Goal: Task Accomplishment & Management: Use online tool/utility

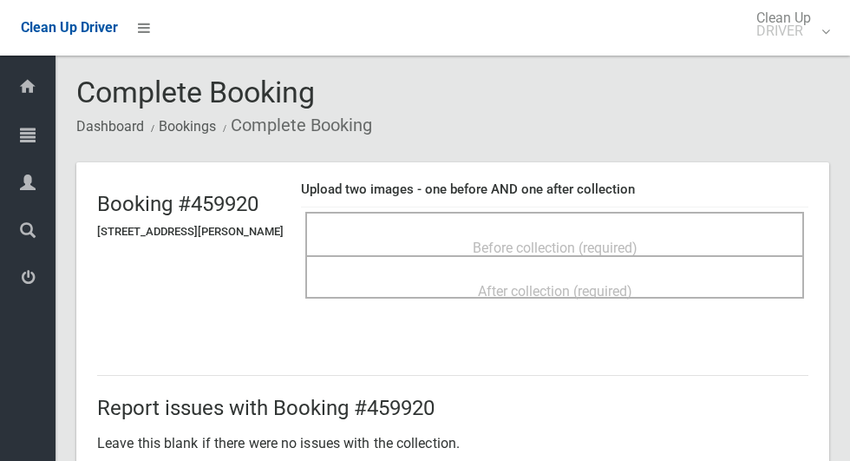
scroll to position [41, 0]
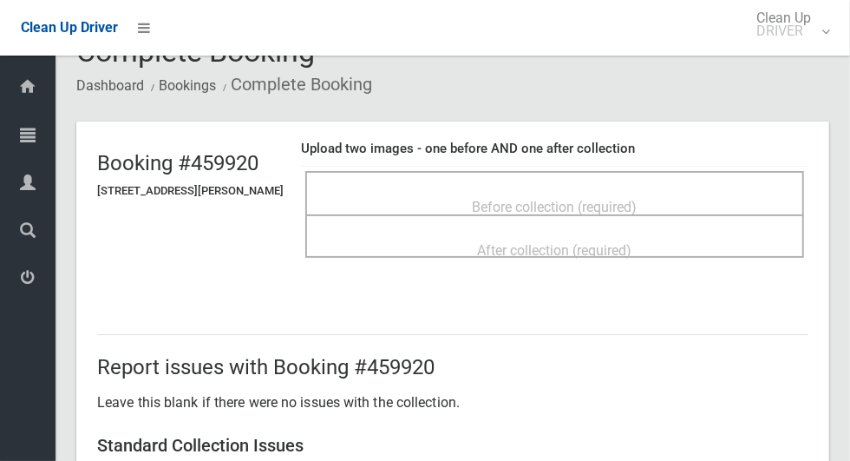
click at [574, 199] on span "Before collection (required)" at bounding box center [555, 207] width 165 height 16
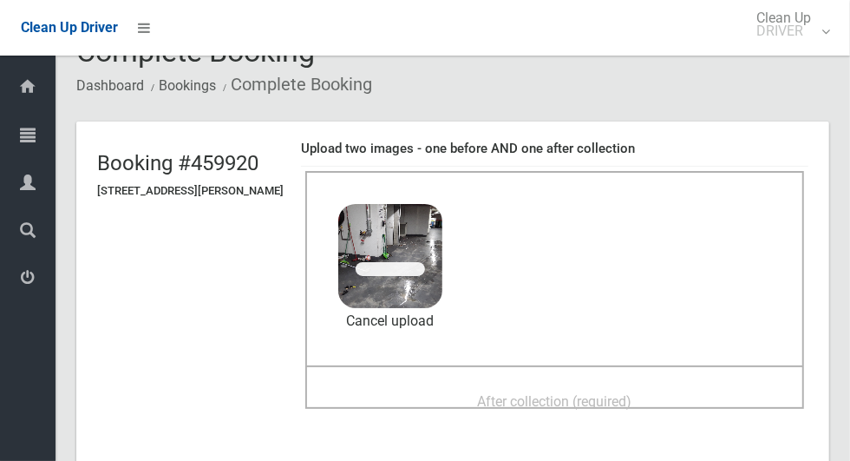
click at [691, 384] on div "After collection (required)" at bounding box center [555, 400] width 461 height 32
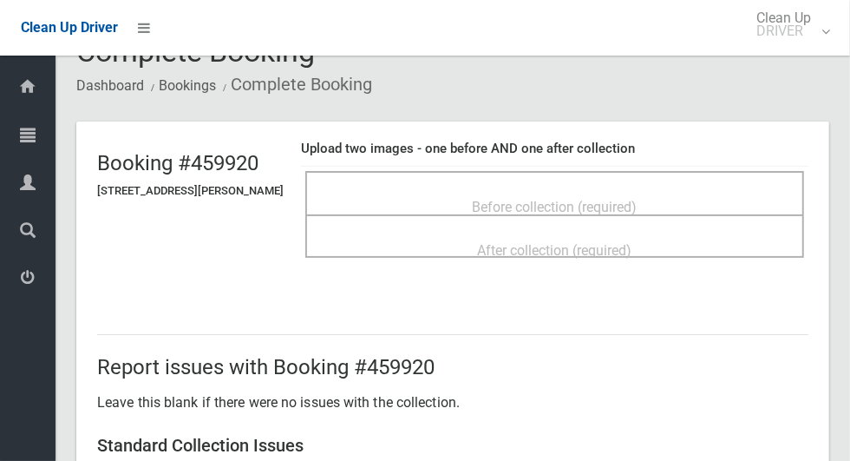
click at [638, 199] on span "Before collection (required)" at bounding box center [555, 207] width 165 height 16
click at [674, 190] on div "Before collection (required)" at bounding box center [555, 206] width 461 height 32
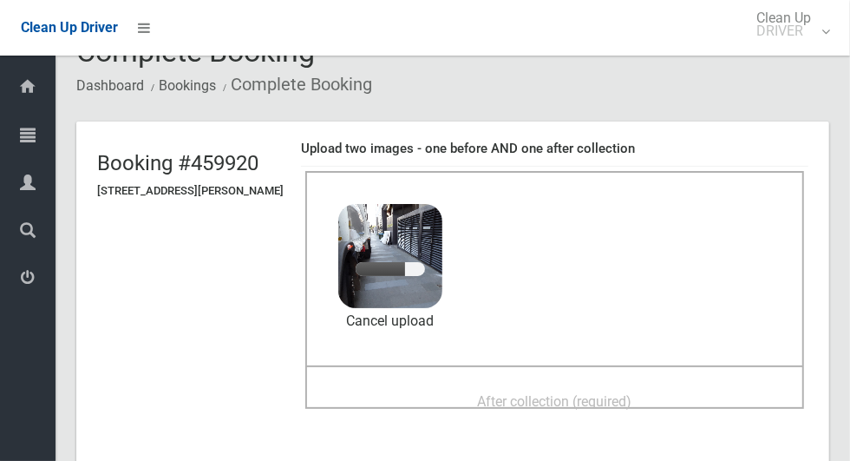
click at [652, 384] on div "After collection (required)" at bounding box center [555, 400] width 461 height 32
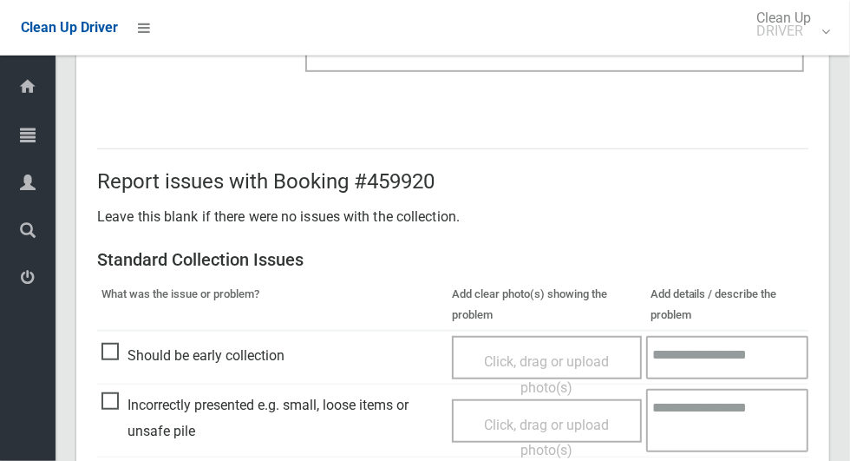
scroll to position [896, 0]
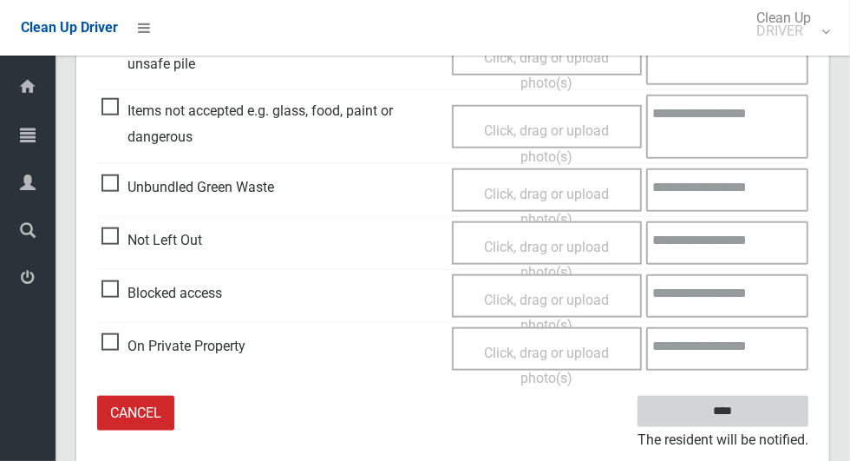
click at [765, 407] on input "****" at bounding box center [723, 412] width 171 height 32
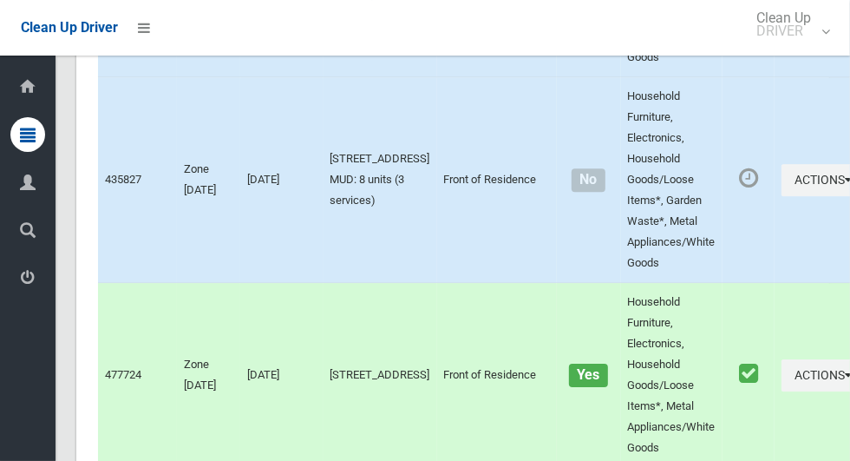
scroll to position [2741, 0]
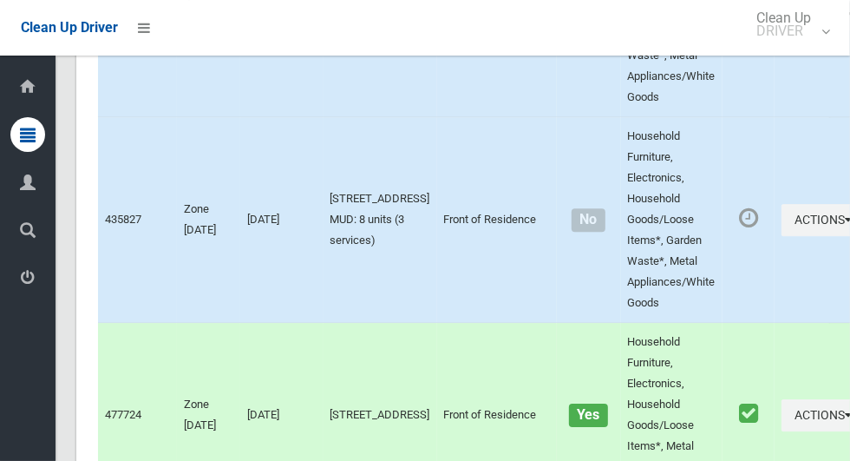
click at [27, 282] on icon at bounding box center [28, 277] width 16 height 35
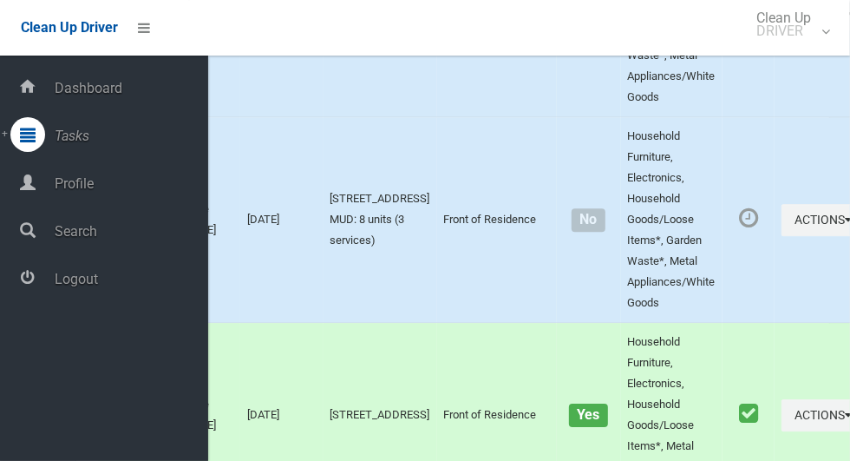
click at [93, 283] on span "Logout" at bounding box center [128, 279] width 159 height 16
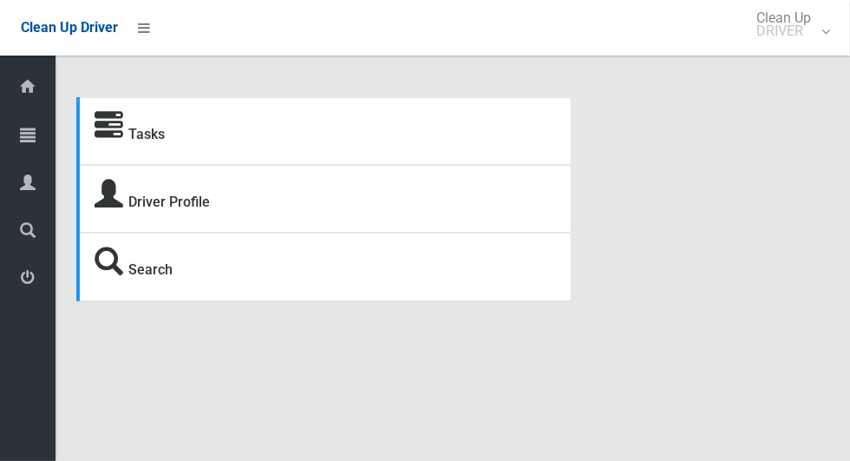
click at [20, 141] on div at bounding box center [27, 134] width 35 height 35
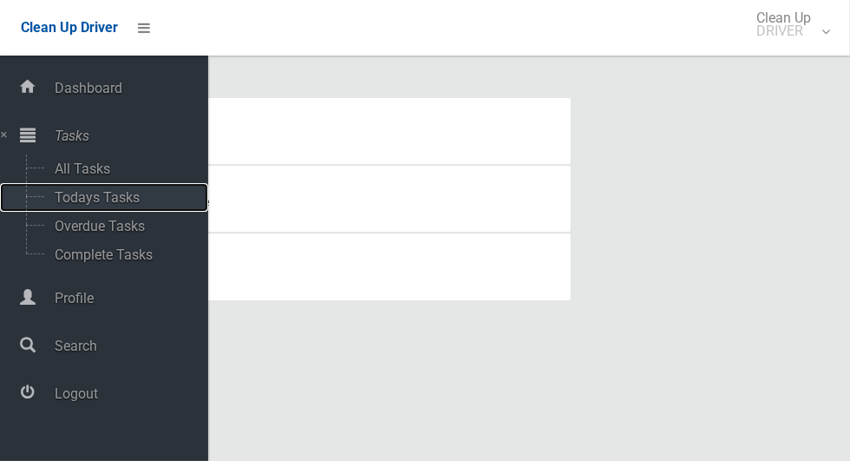
click at [58, 203] on span "Todays Tasks" at bounding box center [121, 197] width 144 height 16
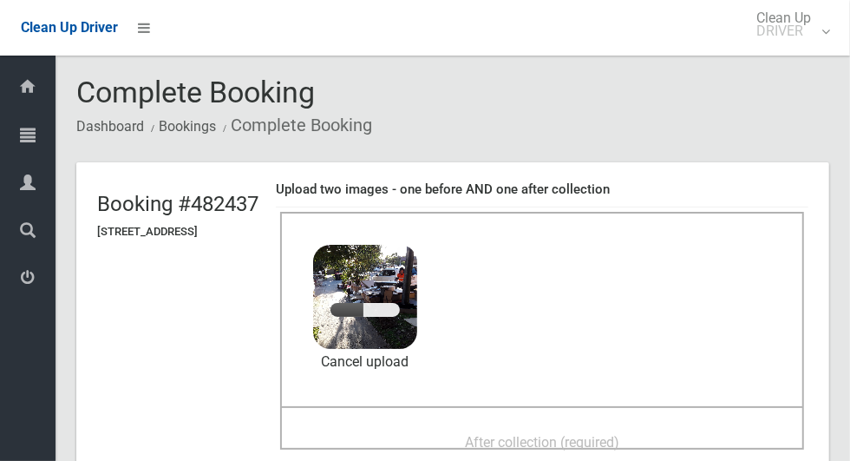
click at [609, 436] on span "After collection (required)" at bounding box center [542, 442] width 154 height 16
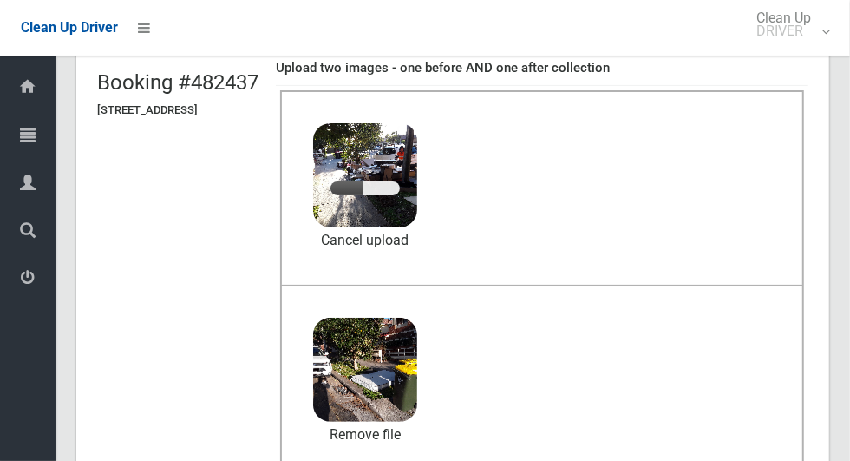
scroll to position [116, 0]
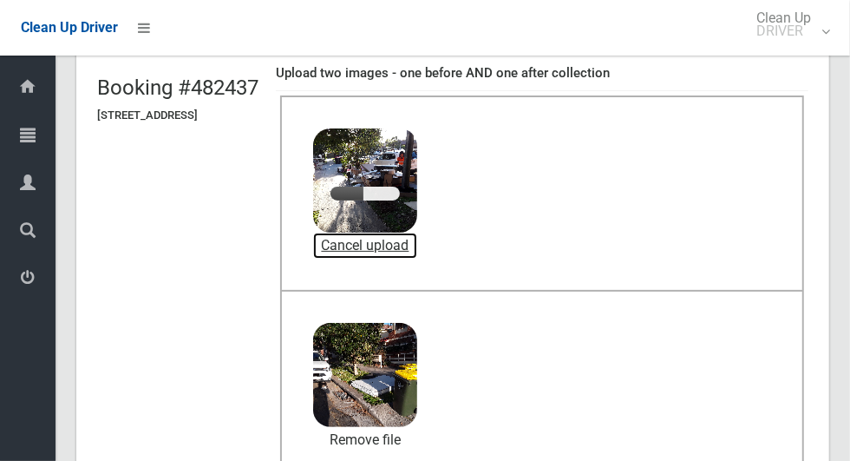
click at [414, 241] on link "Cancel upload" at bounding box center [365, 246] width 104 height 26
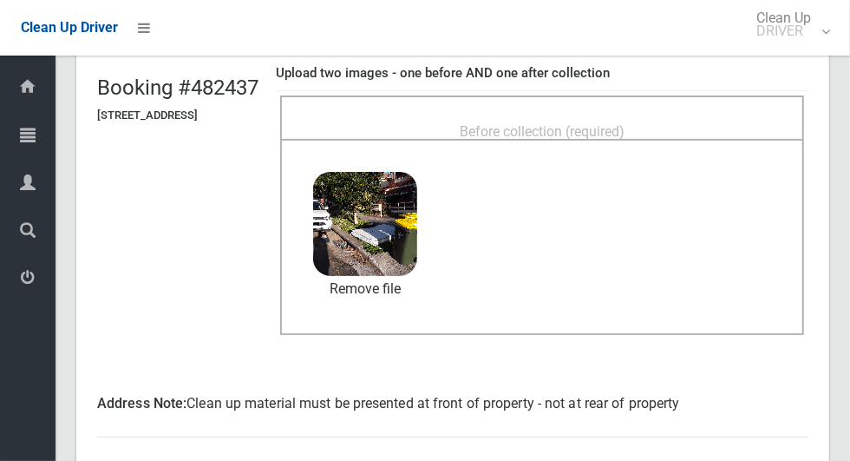
click at [705, 119] on div "Before collection (required)" at bounding box center [542, 131] width 486 height 32
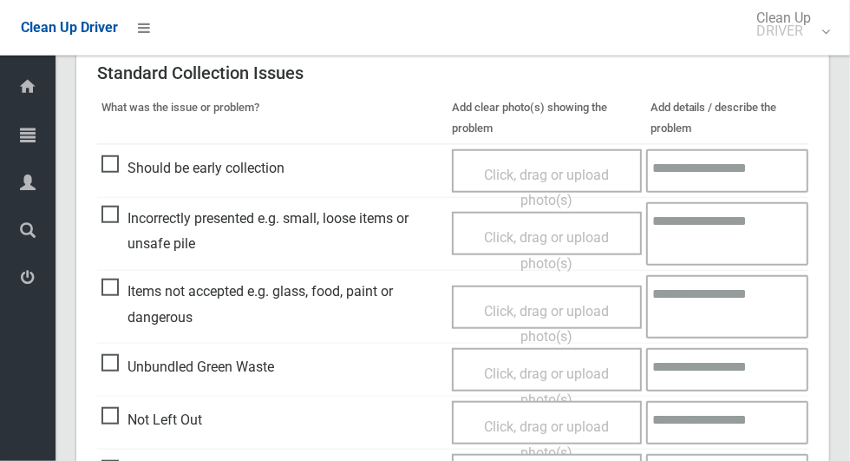
scroll to position [922, 0]
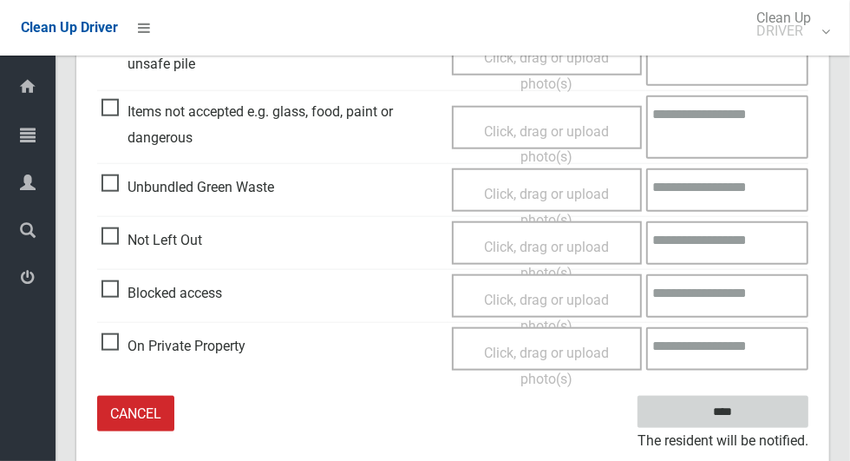
click at [758, 408] on input "****" at bounding box center [723, 412] width 171 height 32
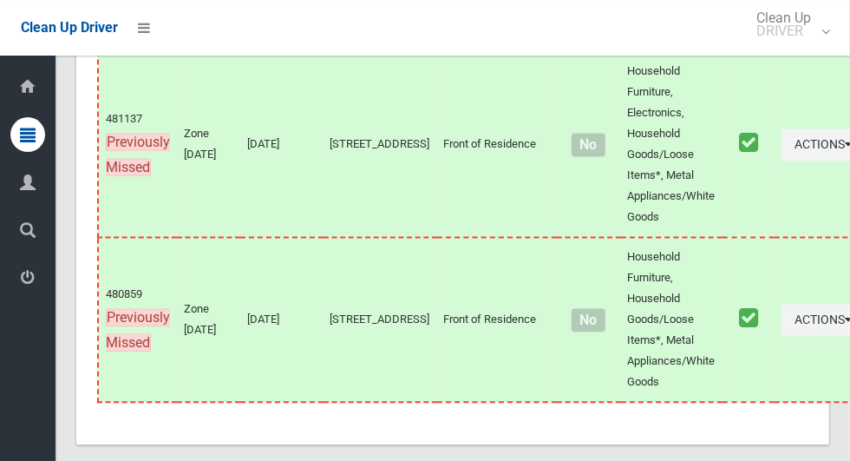
scroll to position [9118, 0]
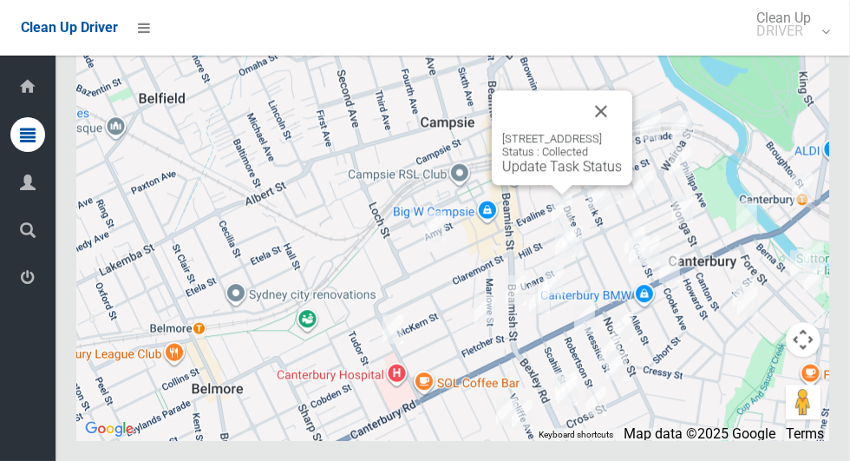
click at [622, 132] on button "Close" at bounding box center [602, 111] width 42 height 42
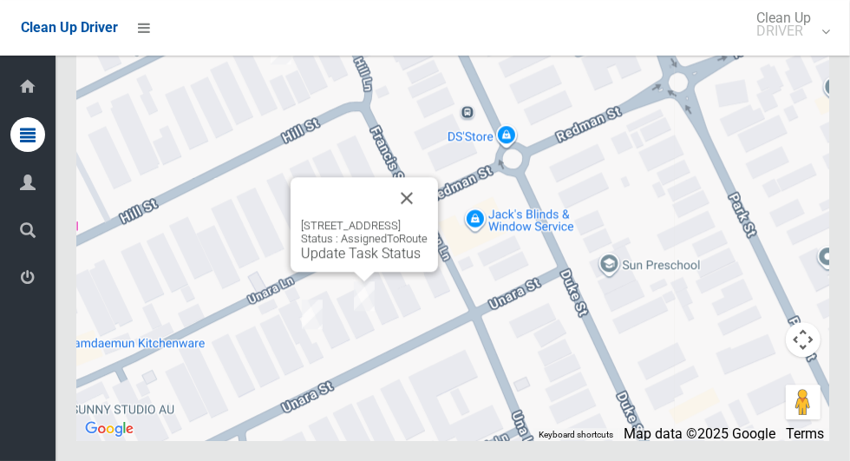
click at [428, 219] on button "Close" at bounding box center [407, 198] width 42 height 42
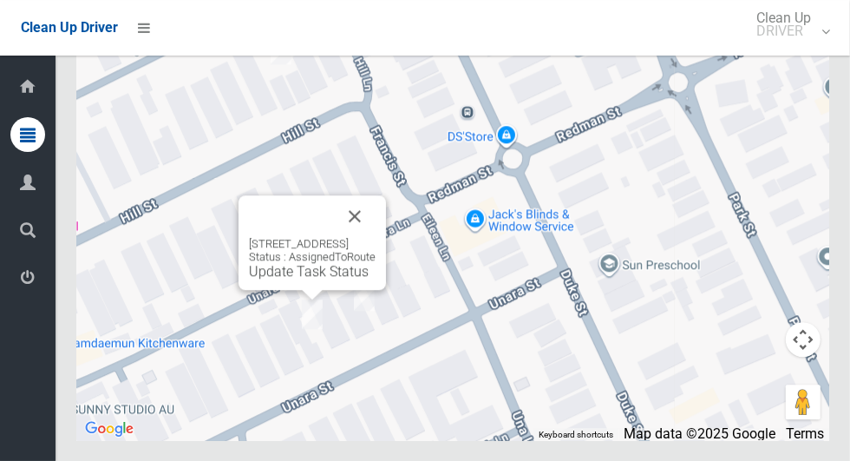
click at [376, 237] on button "Close" at bounding box center [355, 216] width 42 height 42
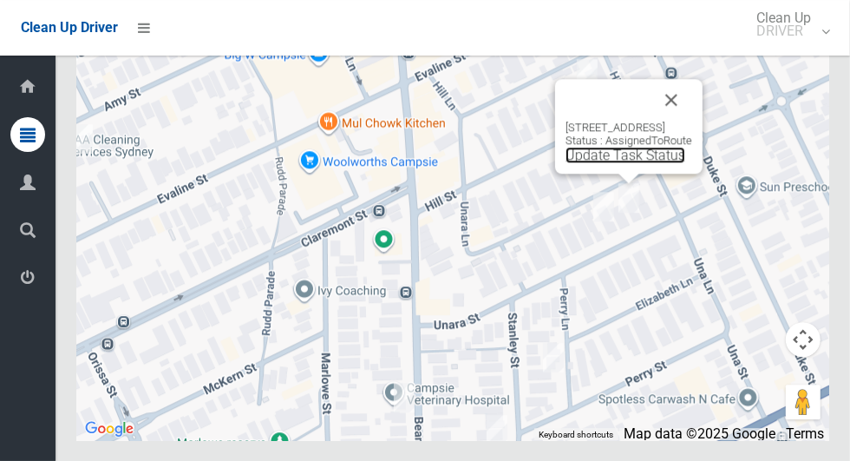
click at [628, 163] on link "Update Task Status" at bounding box center [626, 155] width 120 height 16
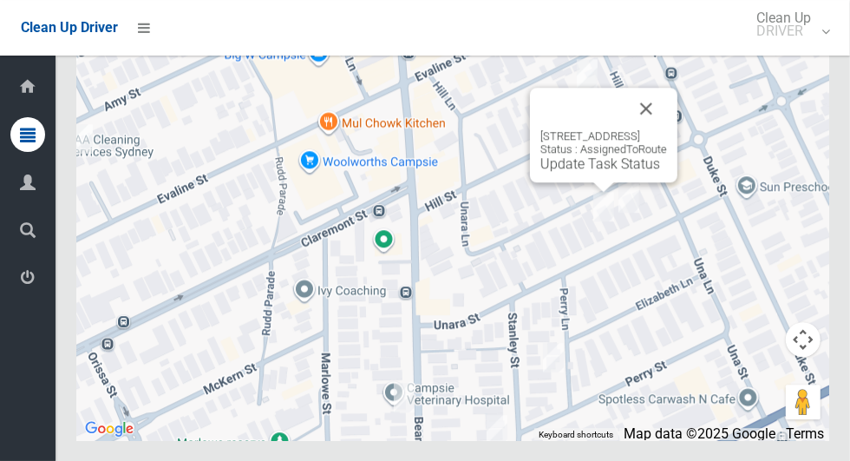
click at [589, 172] on link "Update Task Status" at bounding box center [601, 163] width 120 height 16
click at [591, 172] on link "Update Task Status" at bounding box center [601, 163] width 120 height 16
click at [601, 172] on link "Update Task Status" at bounding box center [601, 163] width 120 height 16
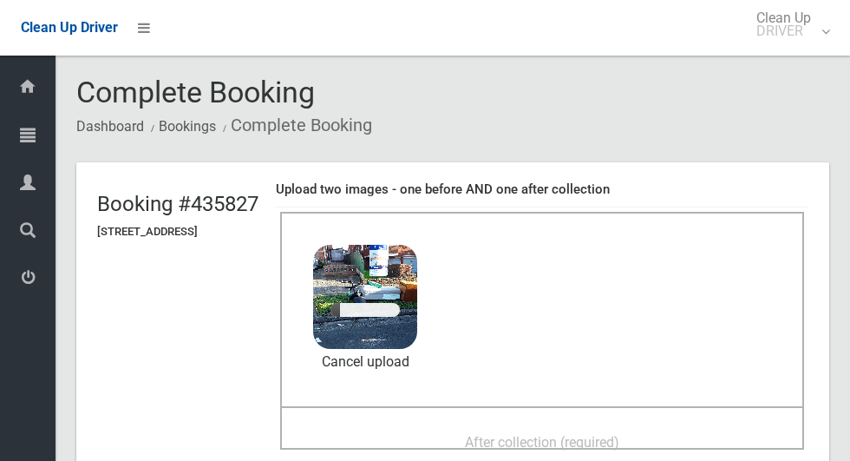
scroll to position [165, 0]
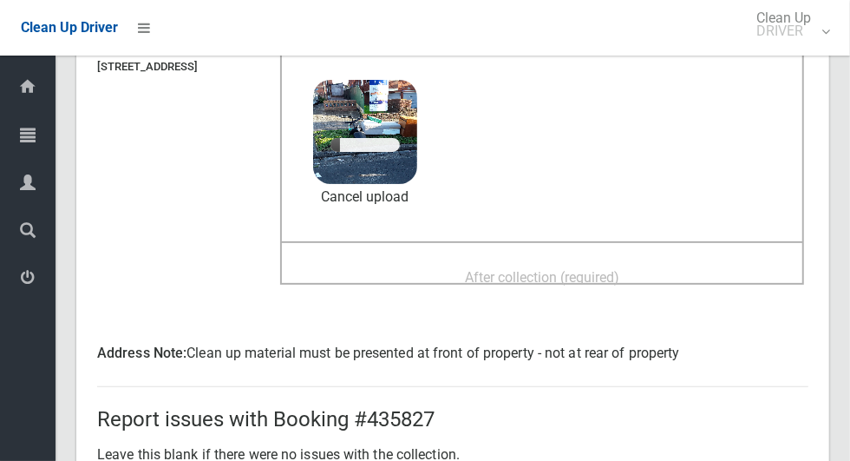
click at [701, 274] on div "After collection (required)" at bounding box center [542, 276] width 486 height 32
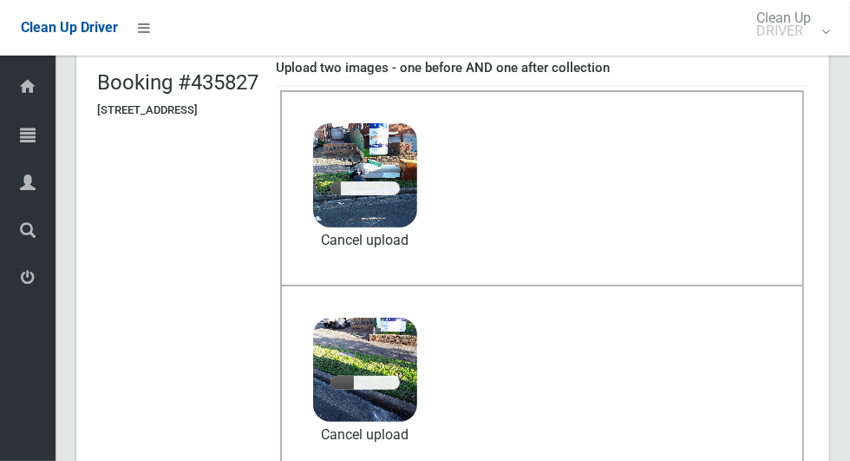
scroll to position [121, 0]
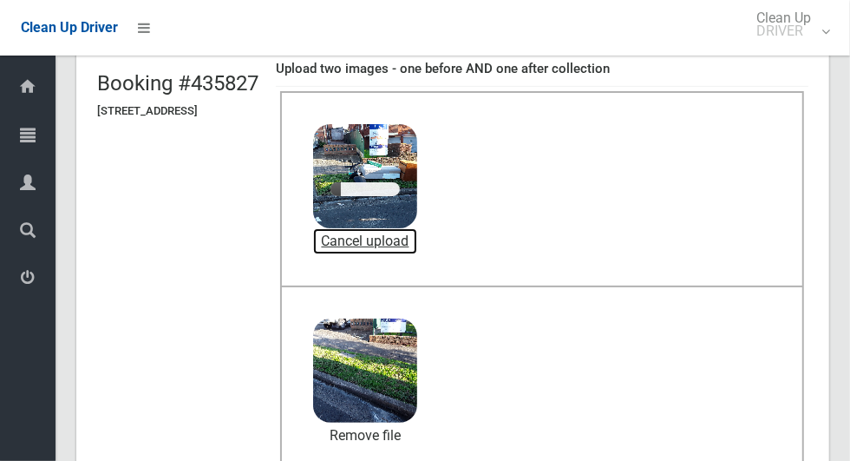
click at [417, 237] on link "Cancel upload" at bounding box center [365, 241] width 104 height 26
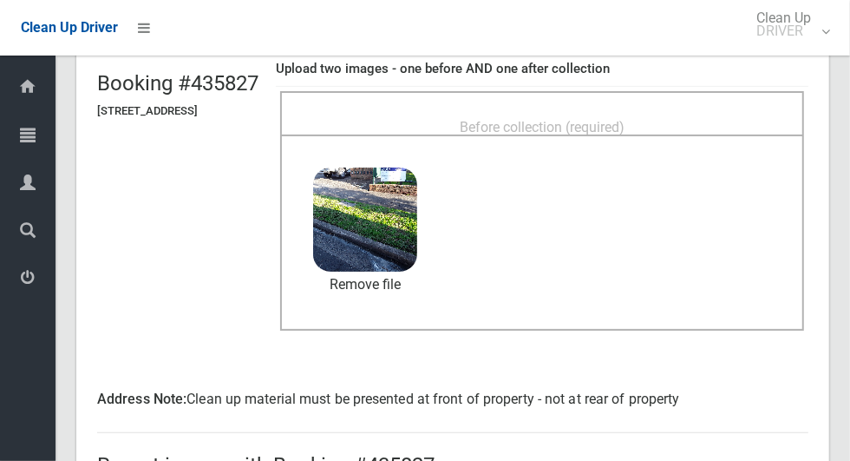
click at [692, 111] on div "Before collection (required)" at bounding box center [542, 126] width 486 height 32
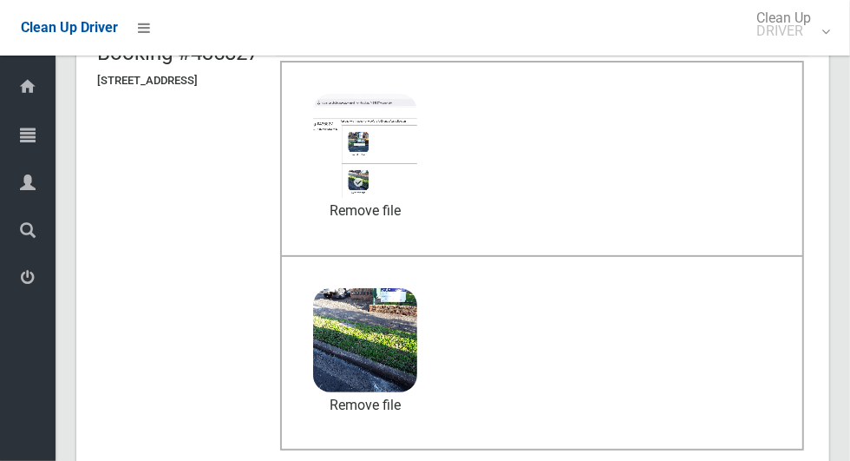
scroll to position [922, 0]
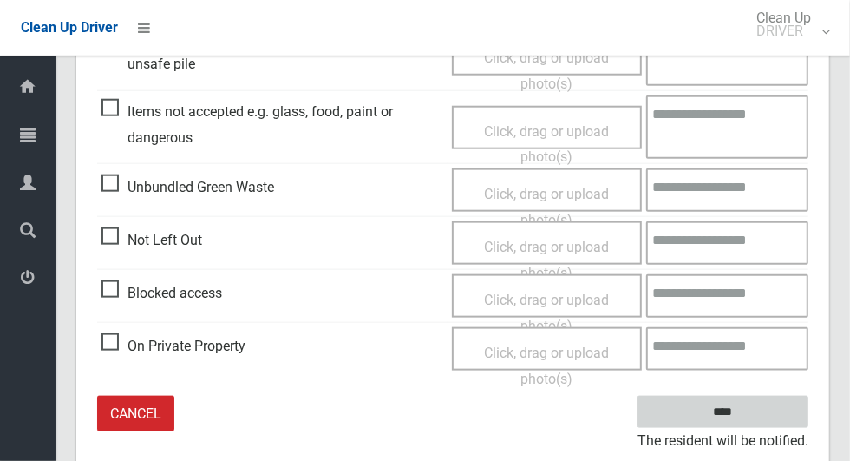
click at [772, 399] on input "****" at bounding box center [723, 412] width 171 height 32
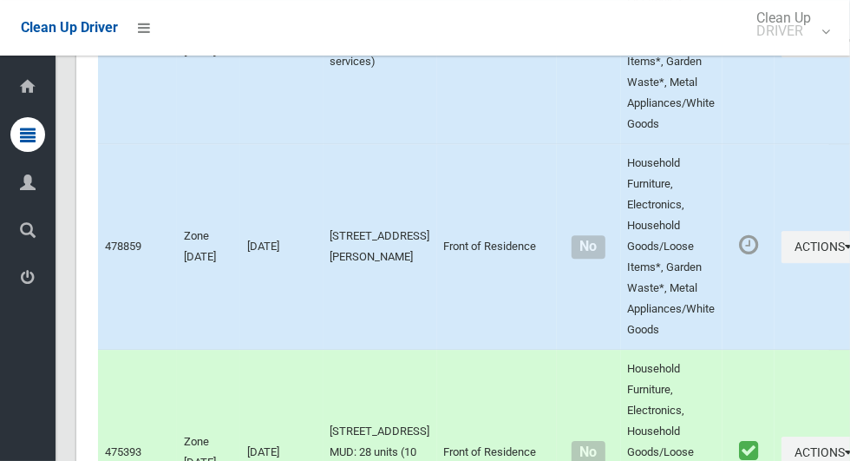
scroll to position [9118, 0]
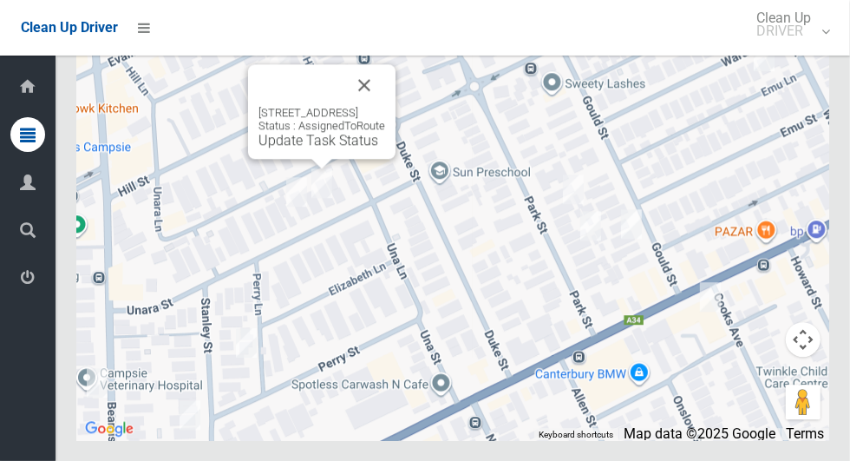
click at [319, 148] on link "Update Task Status" at bounding box center [319, 140] width 120 height 16
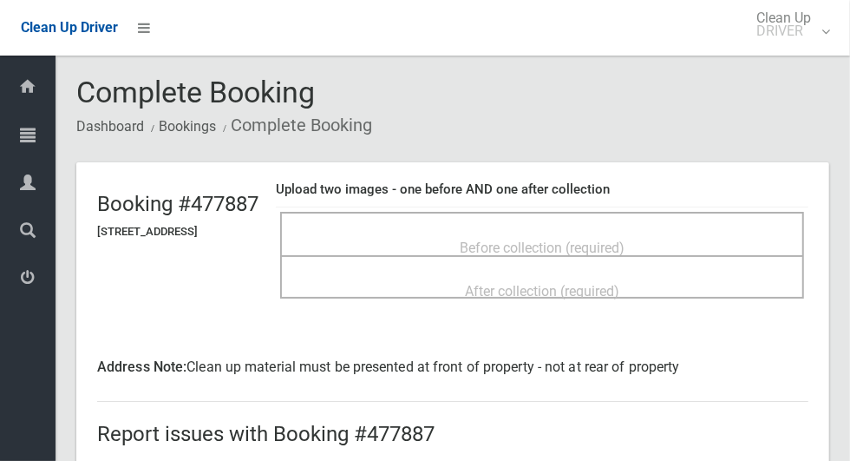
click at [676, 243] on div "Before collection (required)" at bounding box center [542, 247] width 486 height 32
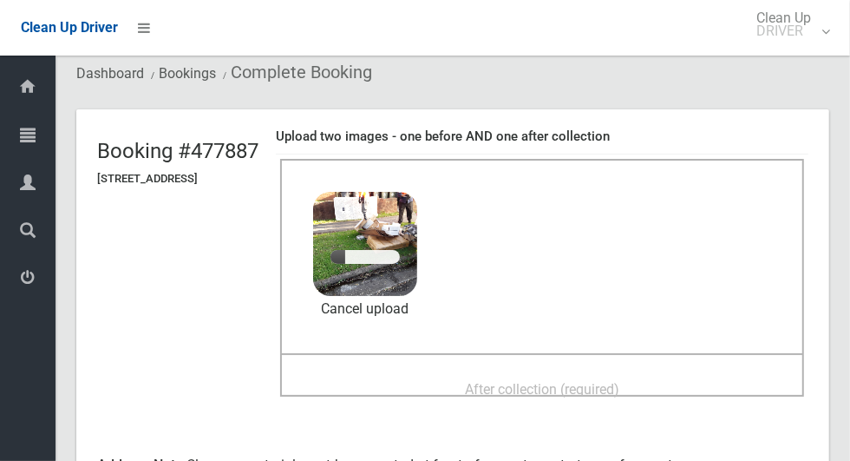
scroll to position [58, 0]
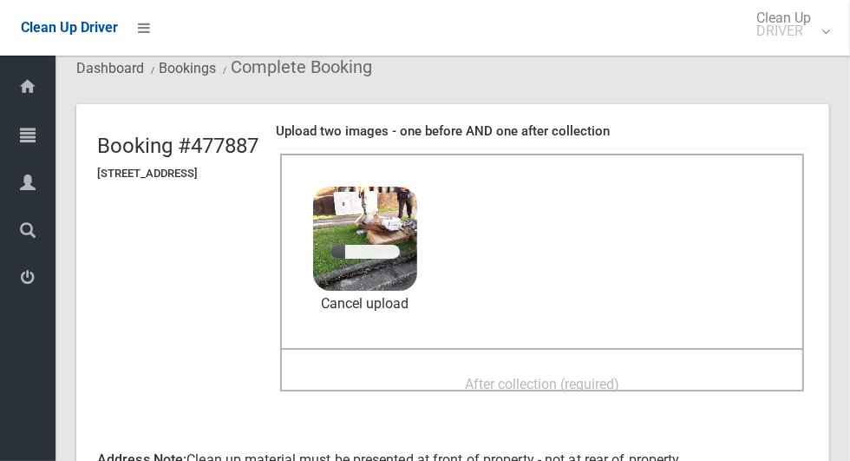
click at [658, 367] on div "After collection (required)" at bounding box center [542, 383] width 486 height 32
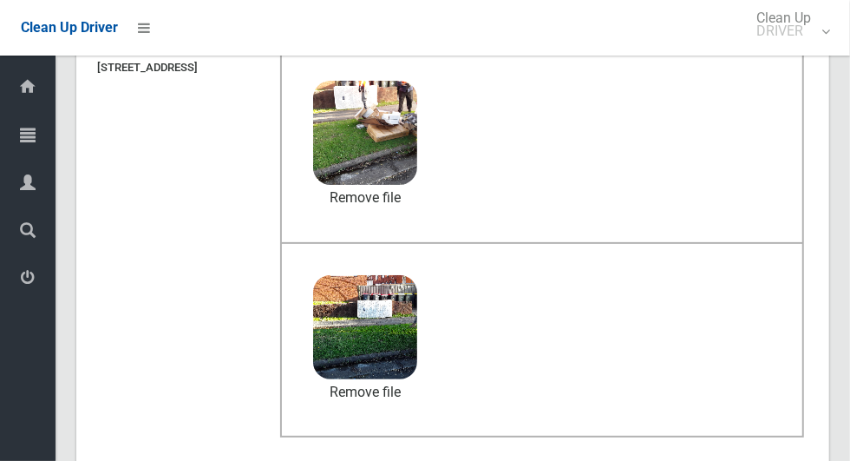
scroll to position [922, 0]
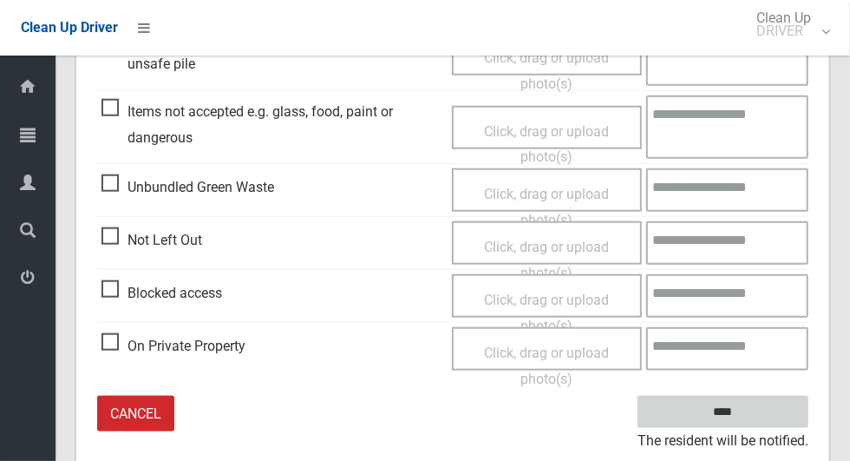
click at [753, 407] on input "****" at bounding box center [723, 412] width 171 height 32
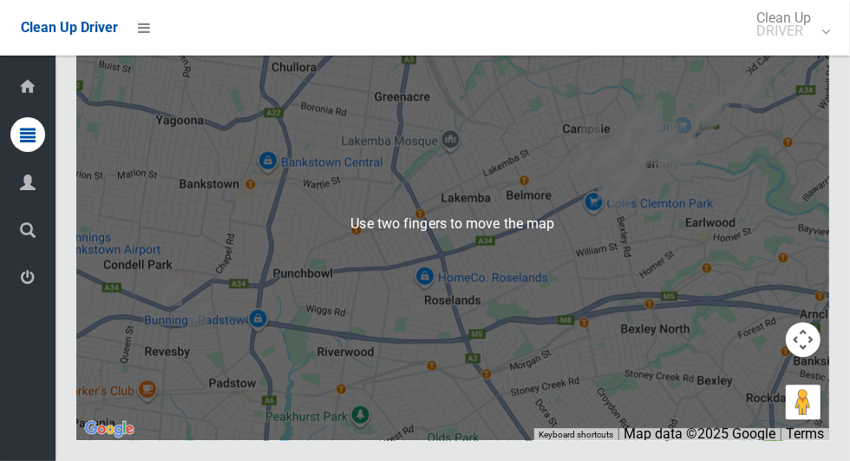
scroll to position [9117, 0]
